Goal: Communication & Community: Answer question/provide support

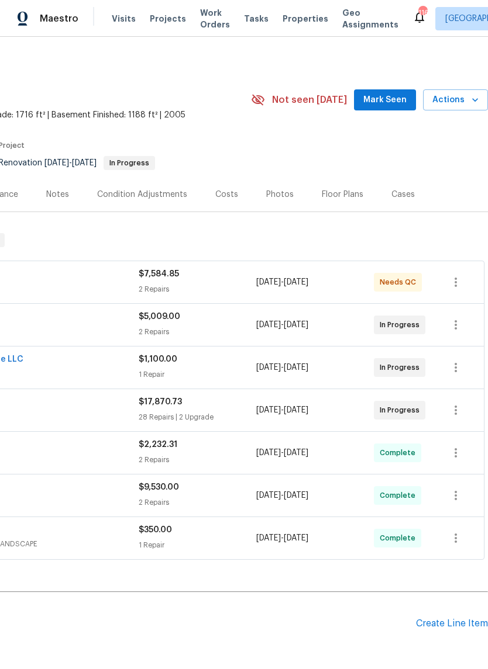
scroll to position [0, 173]
click at [400, 98] on span "Mark Seen" at bounding box center [384, 100] width 43 height 15
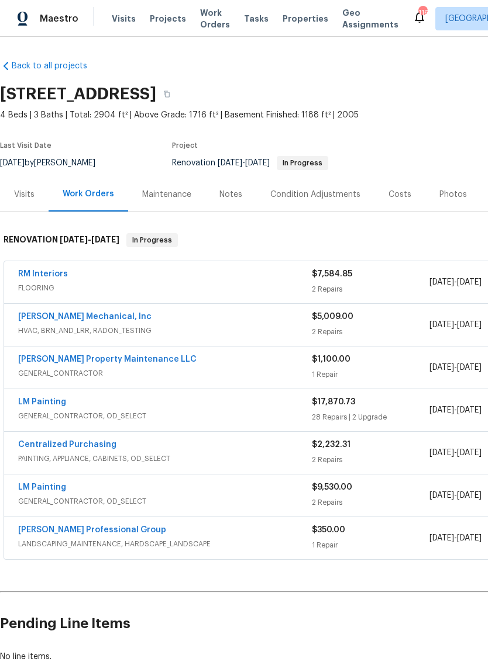
scroll to position [0, 0]
click at [41, 402] on link "LM Painting" at bounding box center [42, 402] width 48 height 8
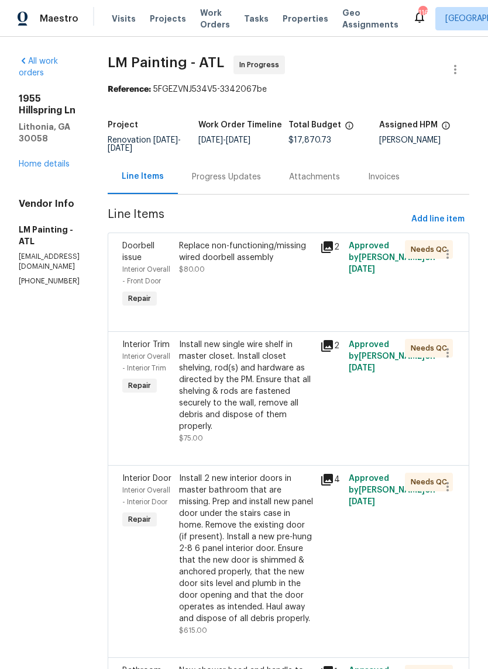
click at [54, 160] on link "Home details" at bounding box center [44, 164] width 51 height 8
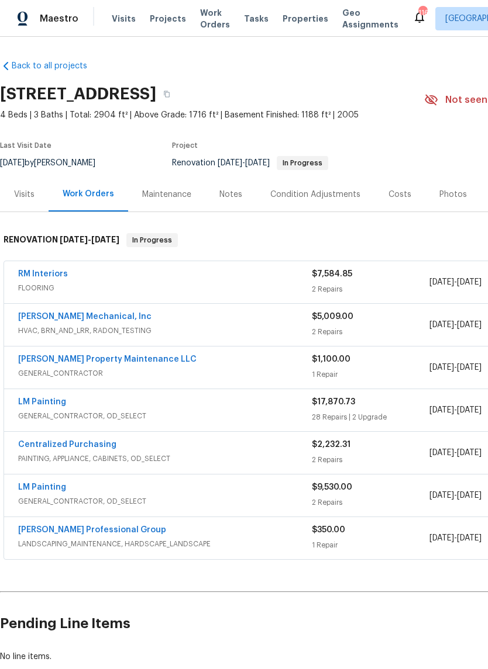
click at [403, 188] on div "Costs" at bounding box center [399, 194] width 51 height 34
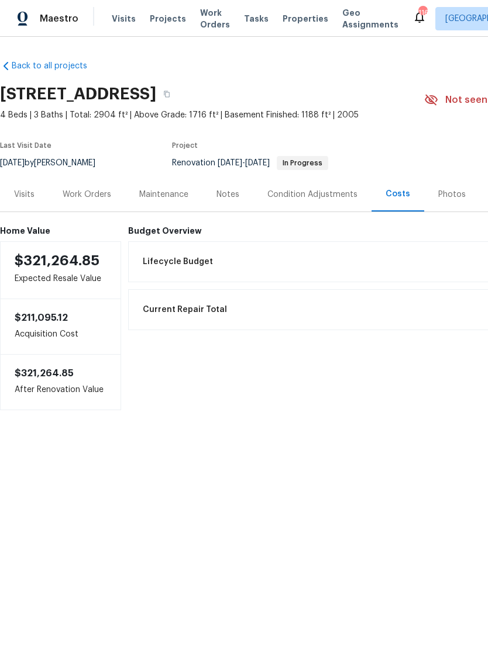
click at [326, 199] on div "Condition Adjustments" at bounding box center [312, 195] width 90 height 12
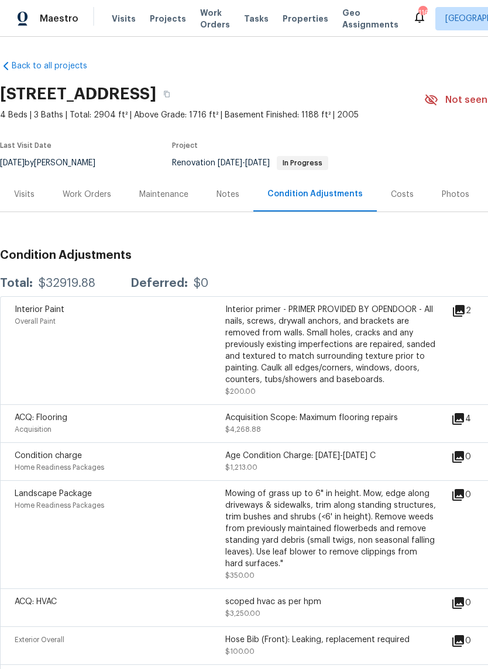
click at [99, 193] on div "Work Orders" at bounding box center [87, 195] width 49 height 12
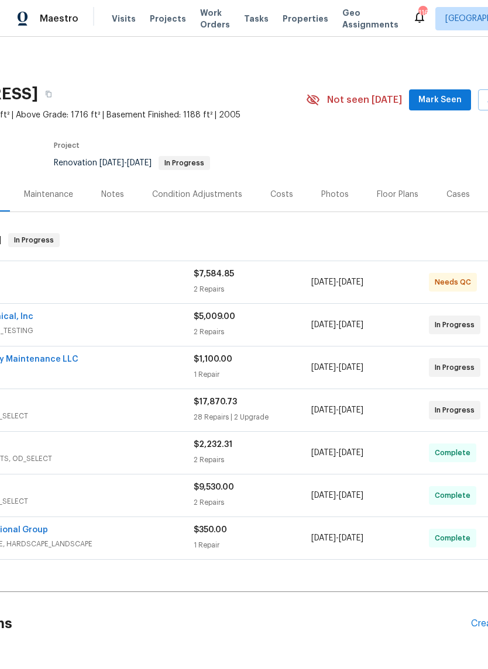
scroll to position [0, 118]
click at [281, 203] on div "Costs" at bounding box center [281, 194] width 51 height 34
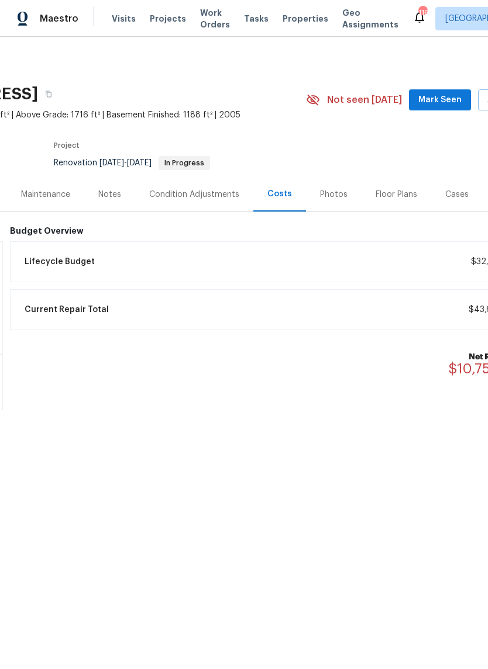
click at [216, 206] on div "Condition Adjustments" at bounding box center [194, 194] width 118 height 34
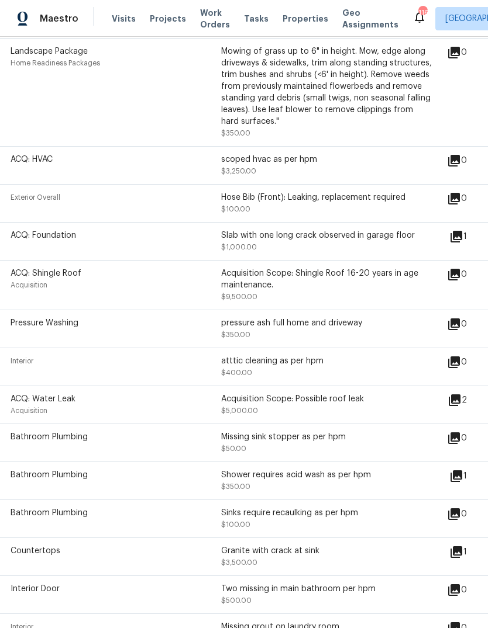
scroll to position [436, 3]
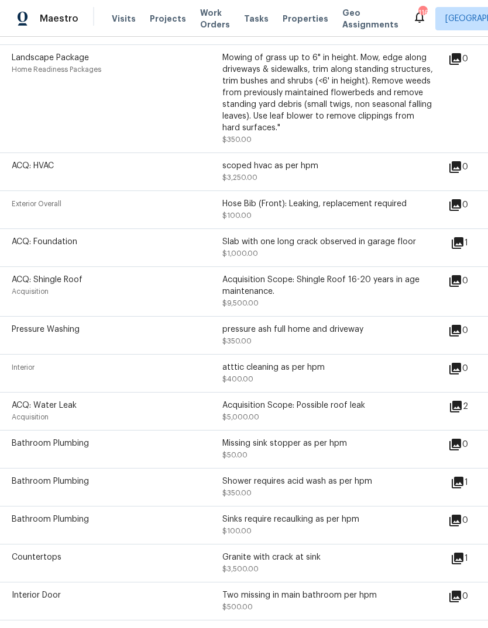
click at [463, 244] on icon at bounding box center [457, 243] width 12 height 12
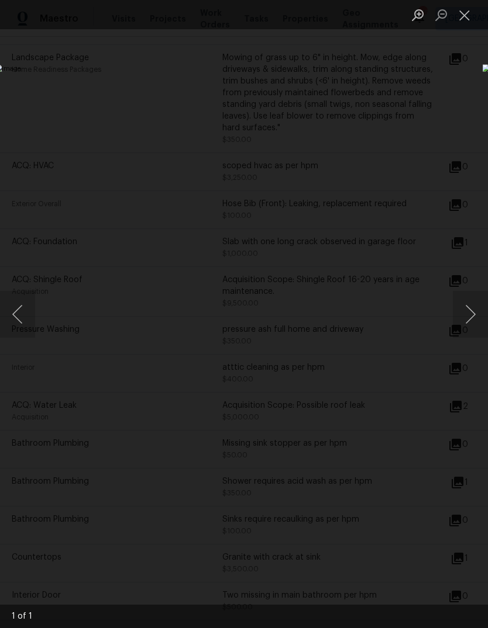
click at [467, 18] on button "Close lightbox" at bounding box center [463, 15] width 23 height 20
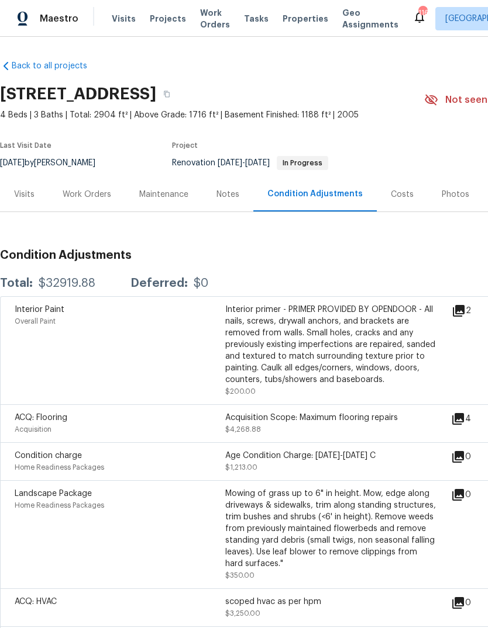
scroll to position [0, 0]
click at [101, 189] on div "Work Orders" at bounding box center [87, 195] width 49 height 12
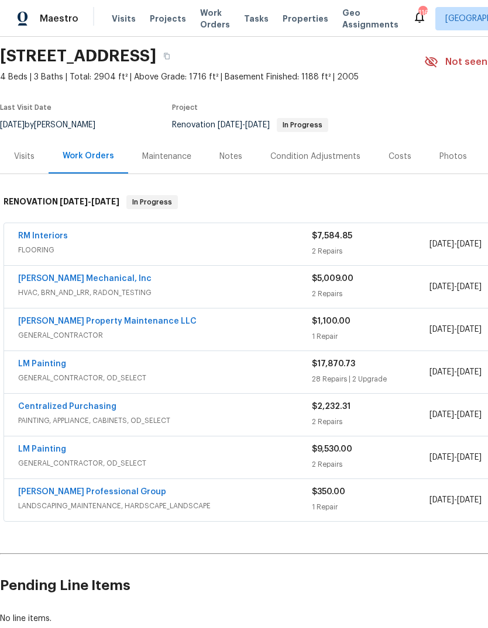
scroll to position [38, 0]
click at [337, 155] on div "Condition Adjustments" at bounding box center [315, 157] width 90 height 12
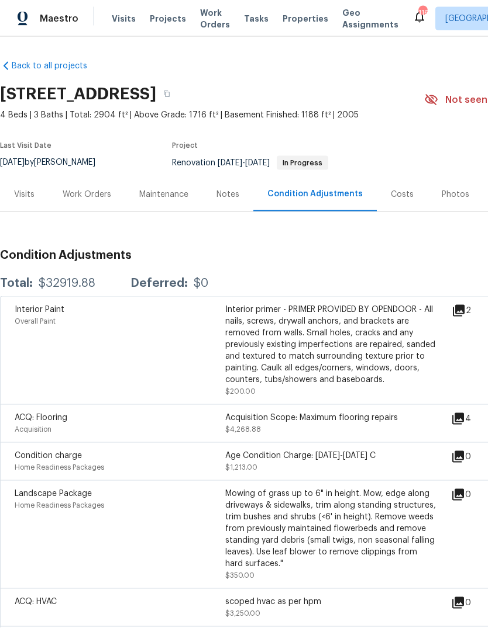
click at [96, 189] on div "Work Orders" at bounding box center [87, 195] width 49 height 12
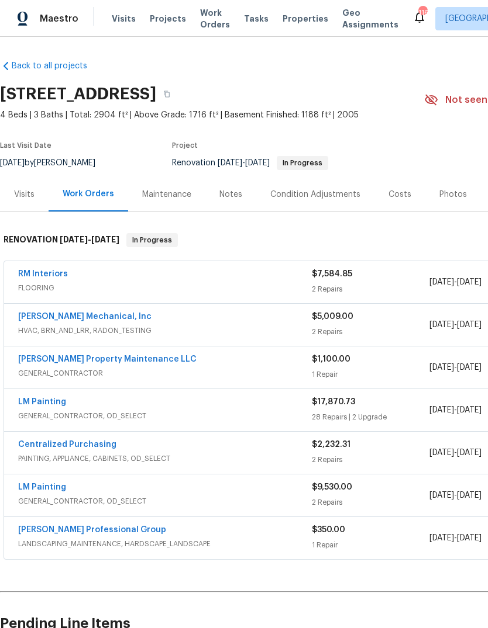
click at [124, 355] on link "[PERSON_NAME] Property Maintenance LLC" at bounding box center [107, 359] width 178 height 8
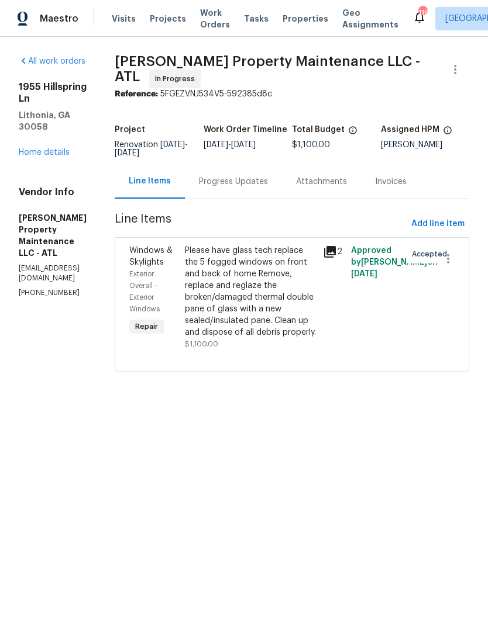
click at [282, 182] on div "Progress Updates" at bounding box center [233, 181] width 97 height 34
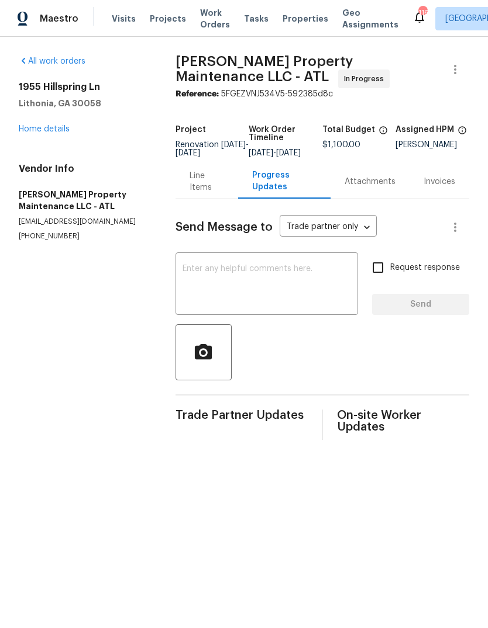
click at [294, 296] on textarea at bounding box center [266, 285] width 168 height 41
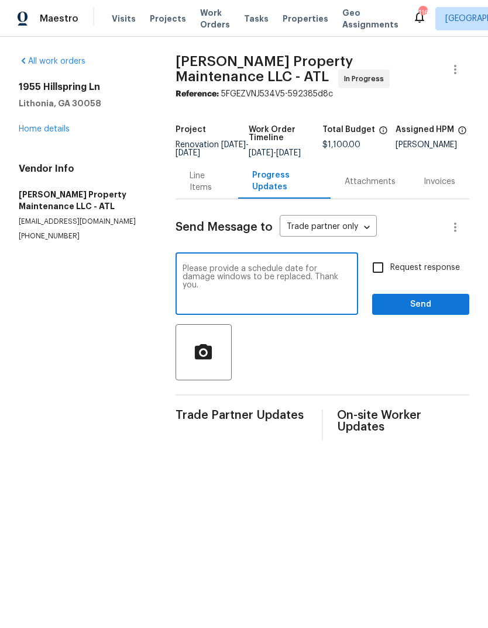
type textarea "Please provide a schedule date for damage windows to be replaced. Thank you."
click at [430, 302] on button "Send" at bounding box center [420, 305] width 97 height 22
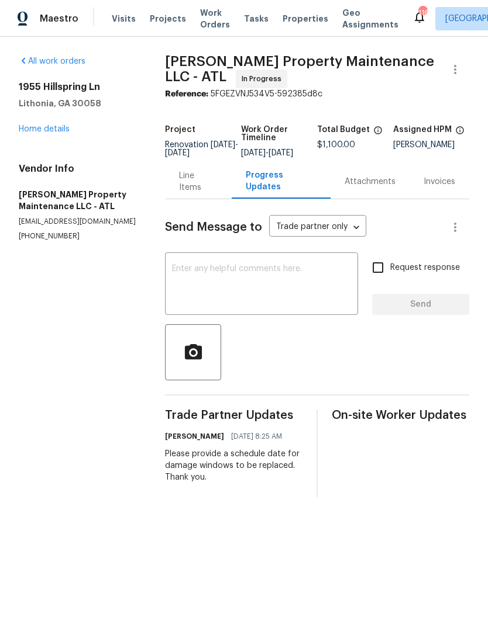
click at [29, 122] on div "1955 Hillspring Ln Lithonia, [GEOGRAPHIC_DATA] Home details" at bounding box center [78, 108] width 118 height 54
click at [36, 133] on link "Home details" at bounding box center [44, 129] width 51 height 8
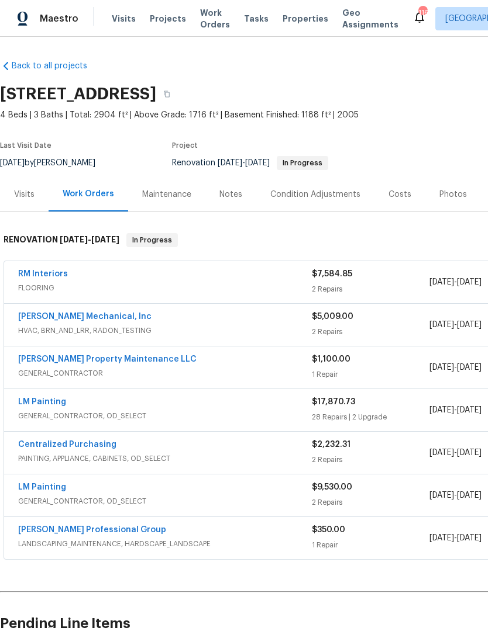
click at [333, 193] on div "Condition Adjustments" at bounding box center [315, 195] width 90 height 12
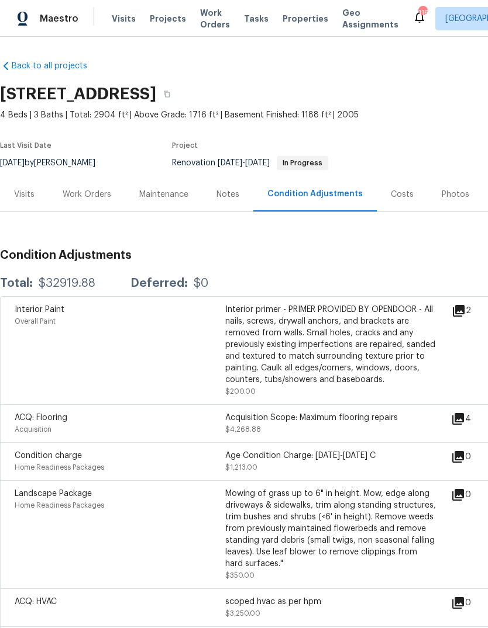
click at [105, 183] on div "Work Orders" at bounding box center [87, 194] width 77 height 34
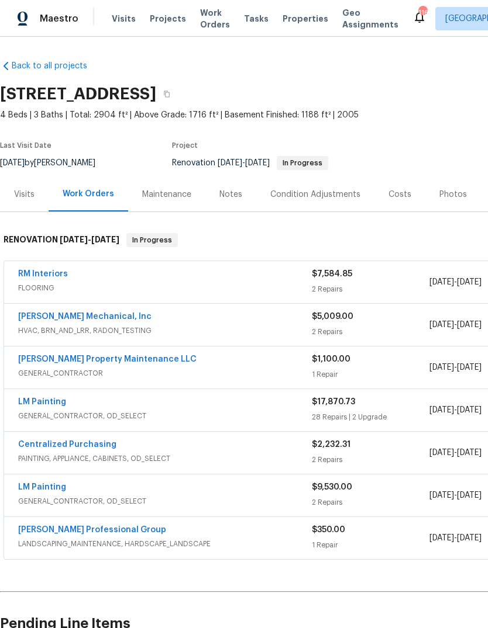
click at [34, 405] on link "LM Painting" at bounding box center [42, 402] width 48 height 8
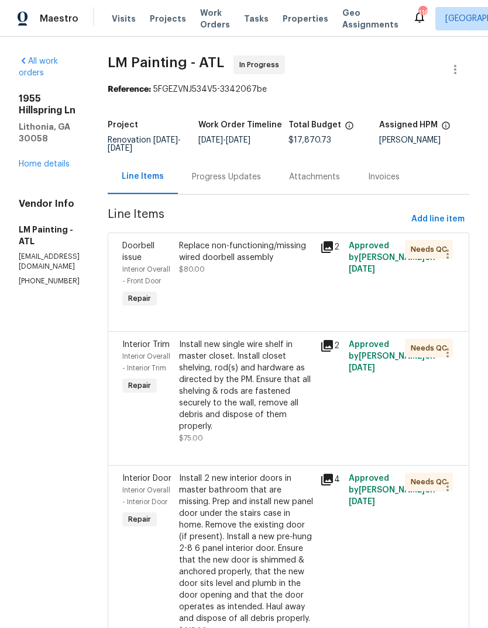
click at [30, 160] on link "Home details" at bounding box center [44, 164] width 51 height 8
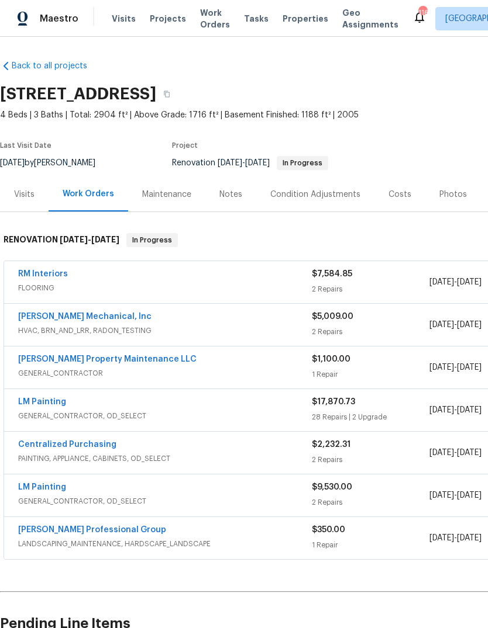
click at [270, 191] on div "Condition Adjustments" at bounding box center [315, 195] width 90 height 12
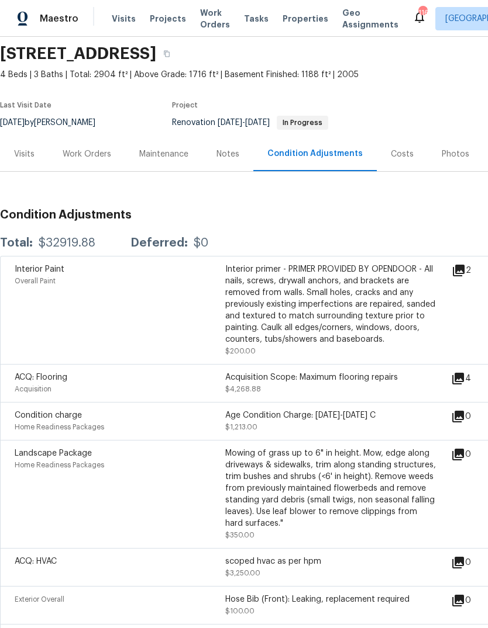
scroll to position [40, 0]
click at [95, 165] on div "Work Orders" at bounding box center [87, 154] width 77 height 34
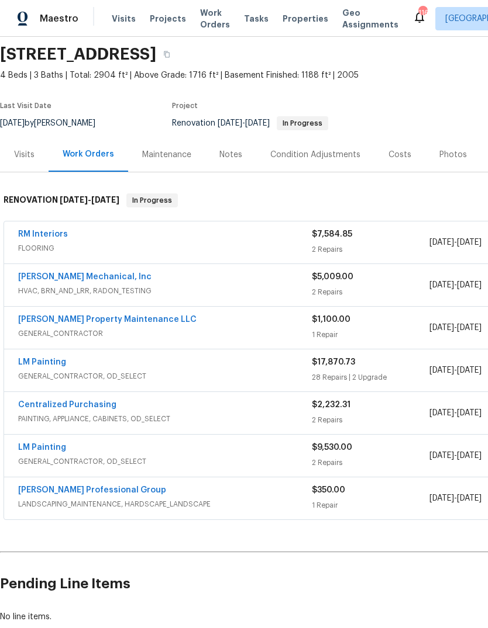
click at [51, 364] on link "LM Painting" at bounding box center [42, 362] width 48 height 8
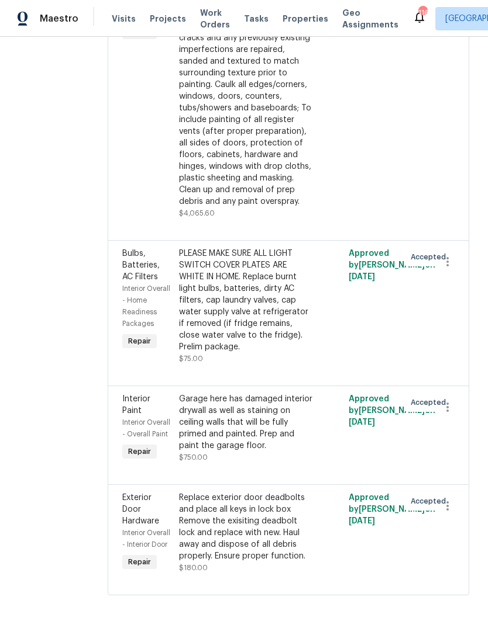
scroll to position [5738, 0]
